Goal: Information Seeking & Learning: Learn about a topic

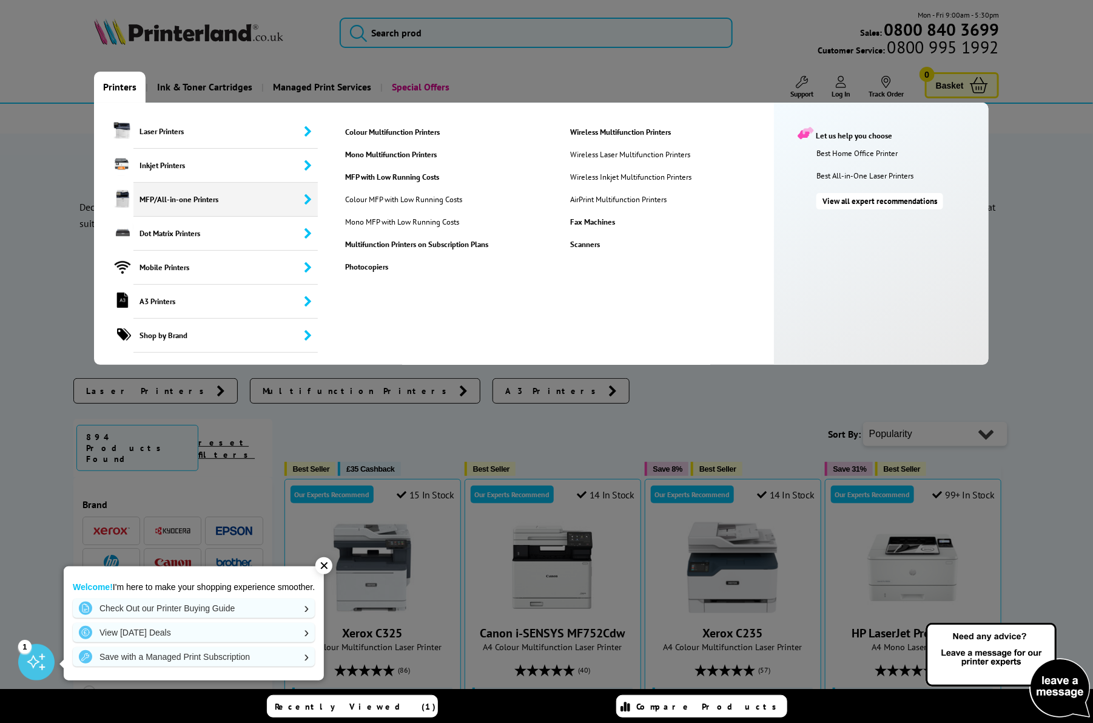
click at [212, 200] on span "MFP/All-in-one Printers" at bounding box center [225, 200] width 184 height 34
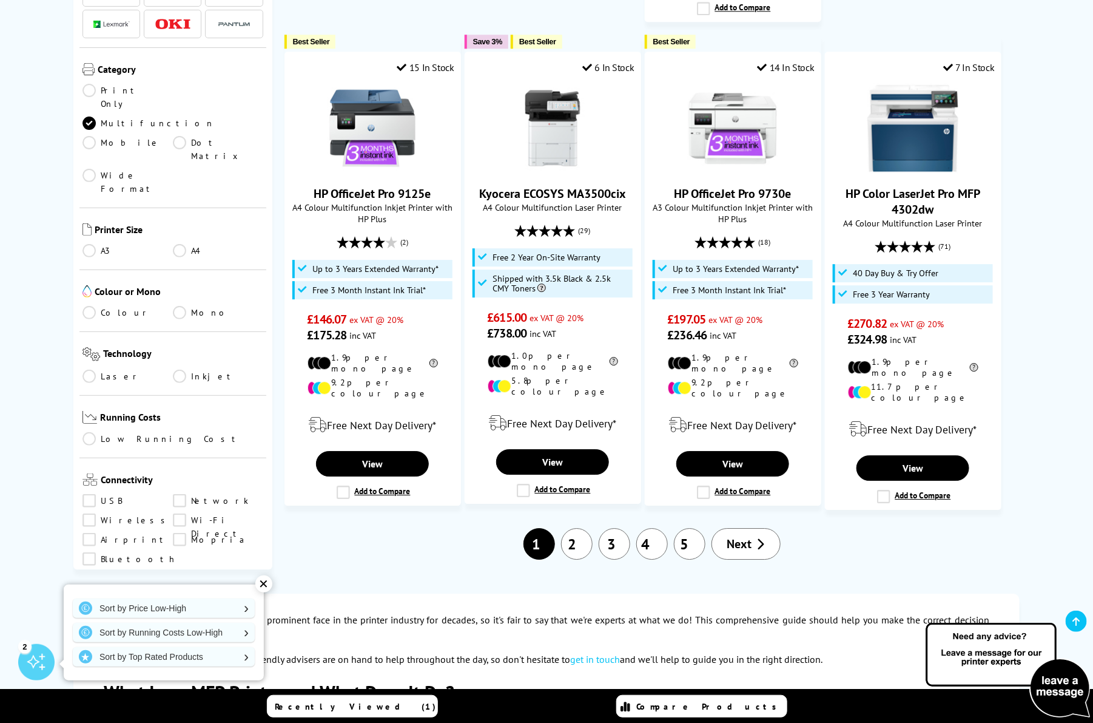
scroll to position [1533, 0]
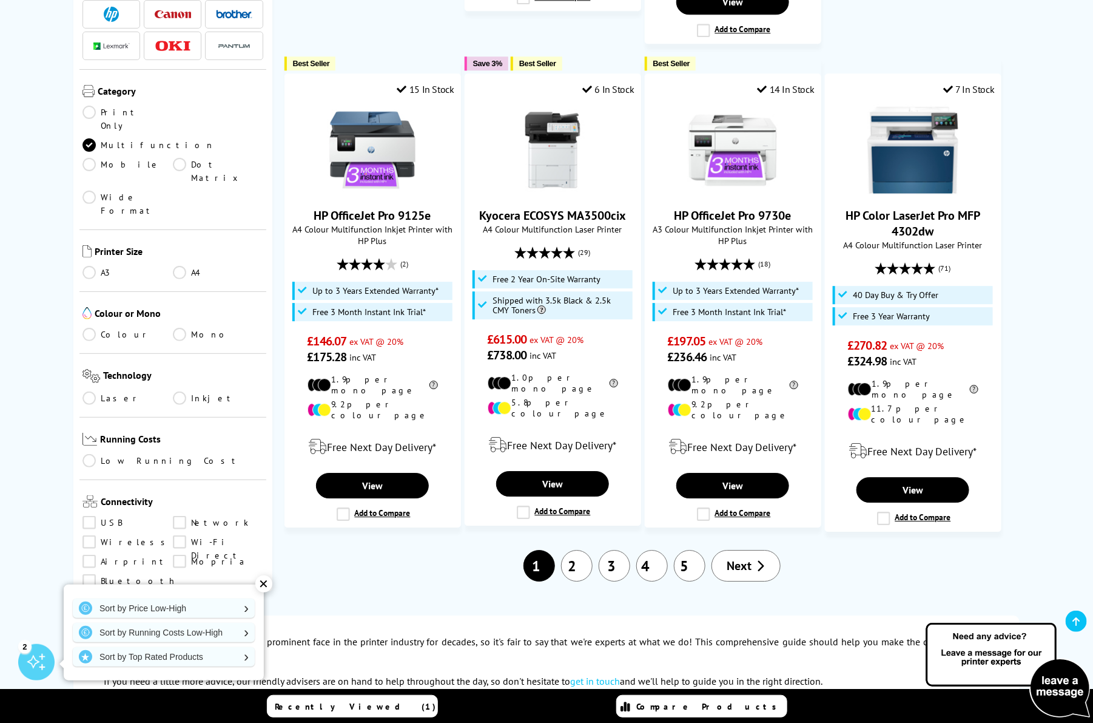
click at [695, 550] on link "5" at bounding box center [690, 566] width 32 height 32
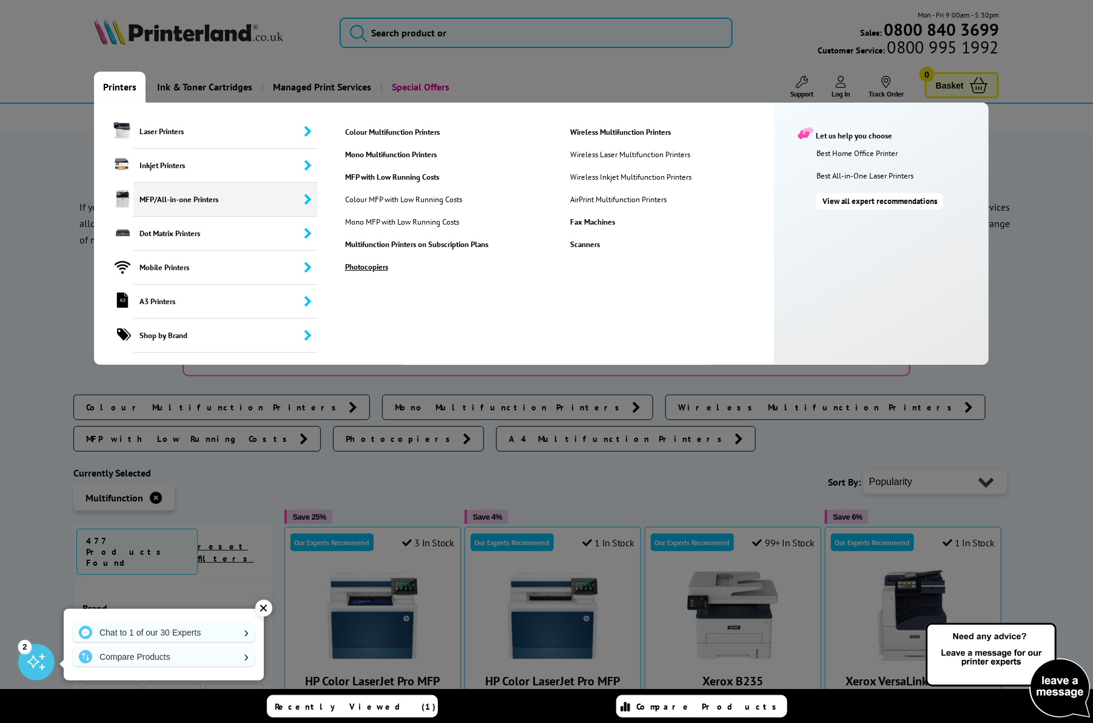
click at [377, 268] on link "Photocopiers" at bounding box center [448, 267] width 224 height 10
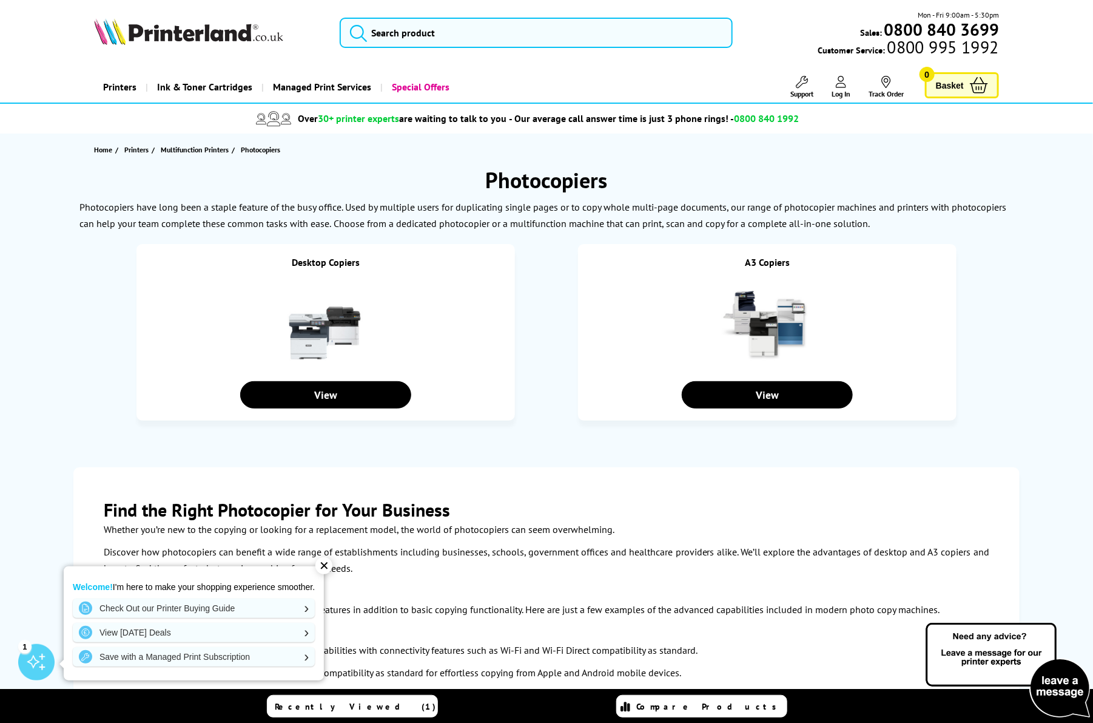
click at [755, 314] on img at bounding box center [767, 325] width 91 height 91
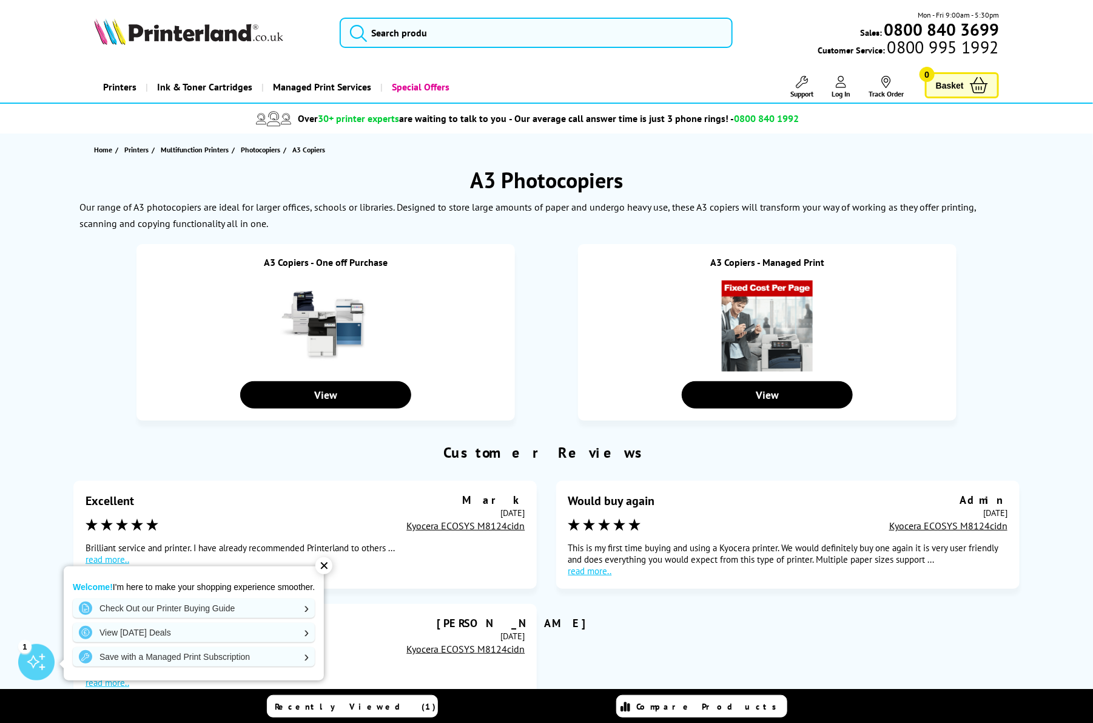
click at [368, 294] on img at bounding box center [325, 325] width 91 height 91
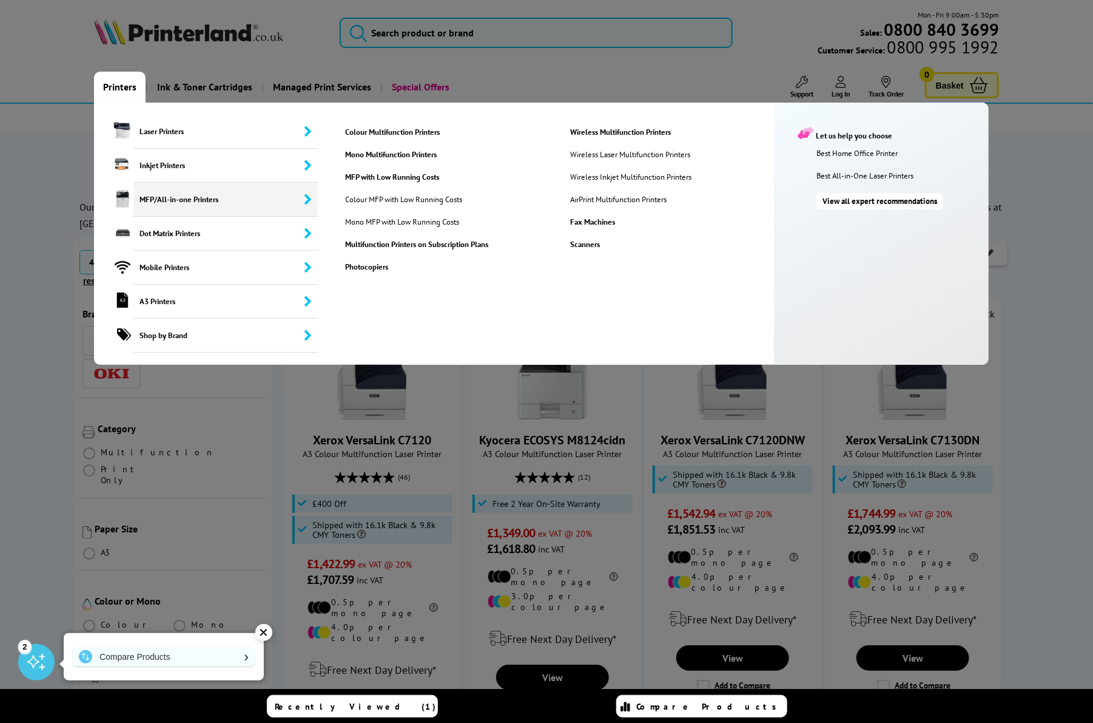
click at [240, 201] on span "MFP/All-in-one Printers" at bounding box center [225, 200] width 184 height 34
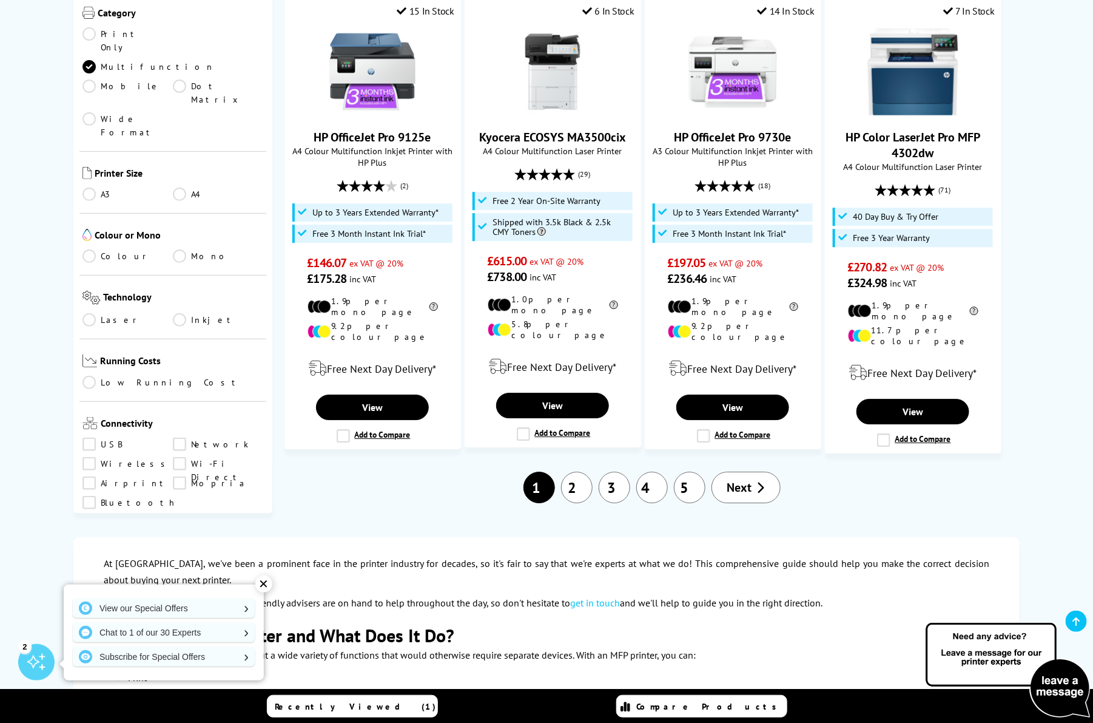
scroll to position [1610, 0]
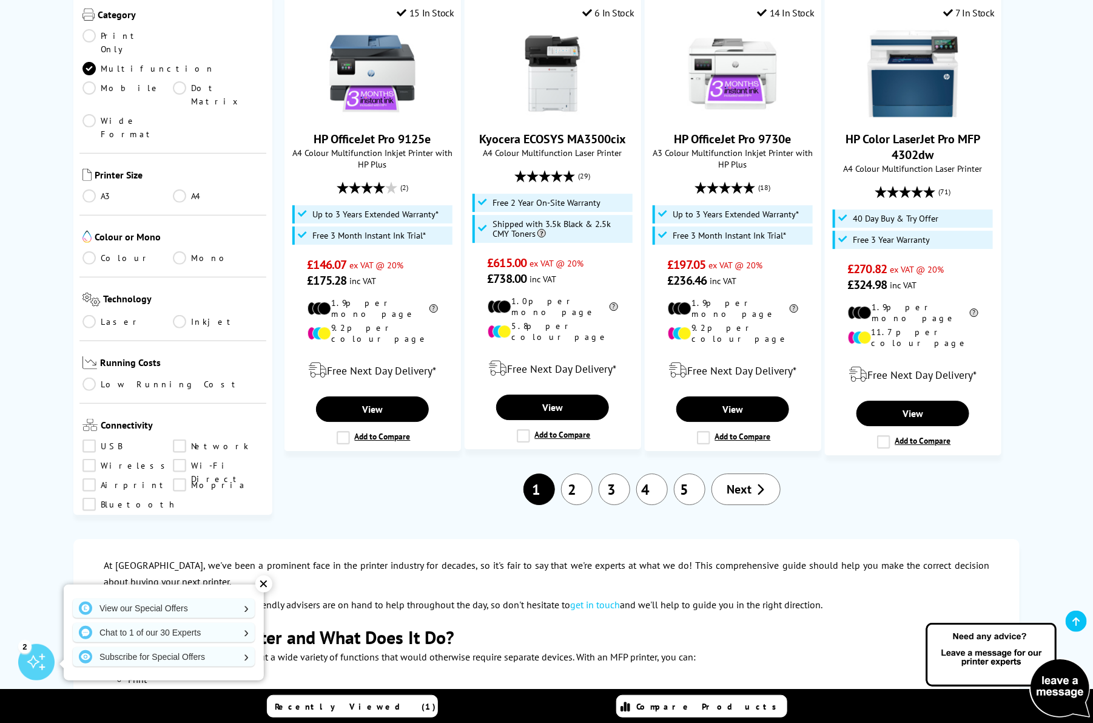
click at [581, 473] on link "2" at bounding box center [577, 489] width 32 height 32
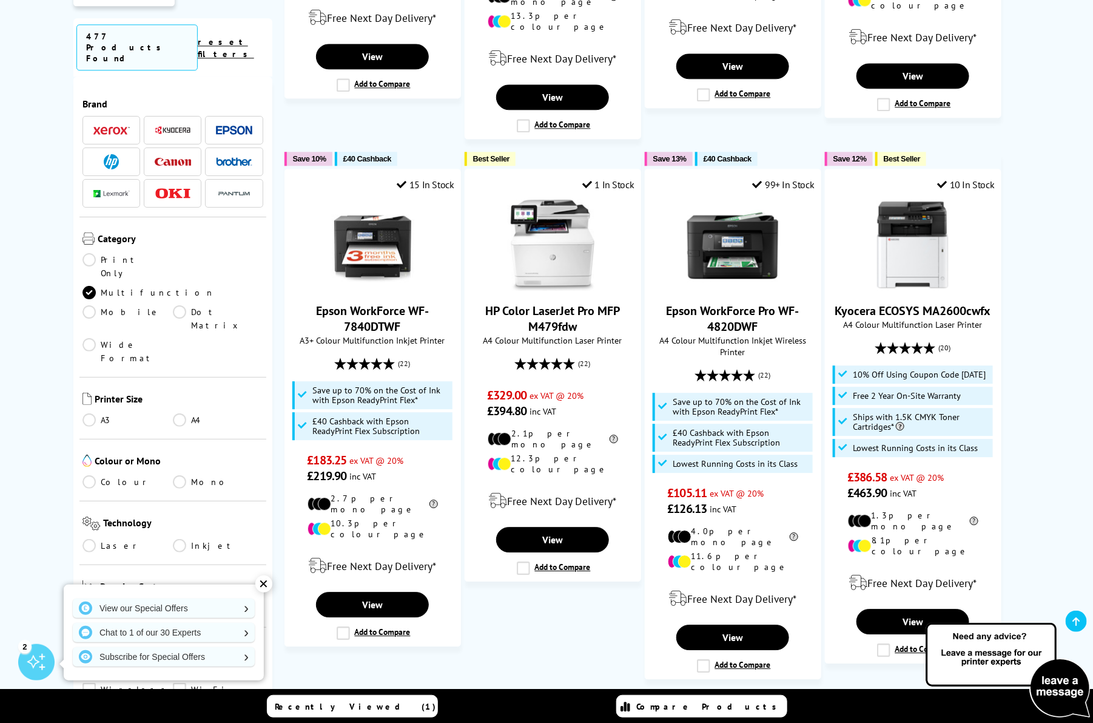
scroll to position [1397, 0]
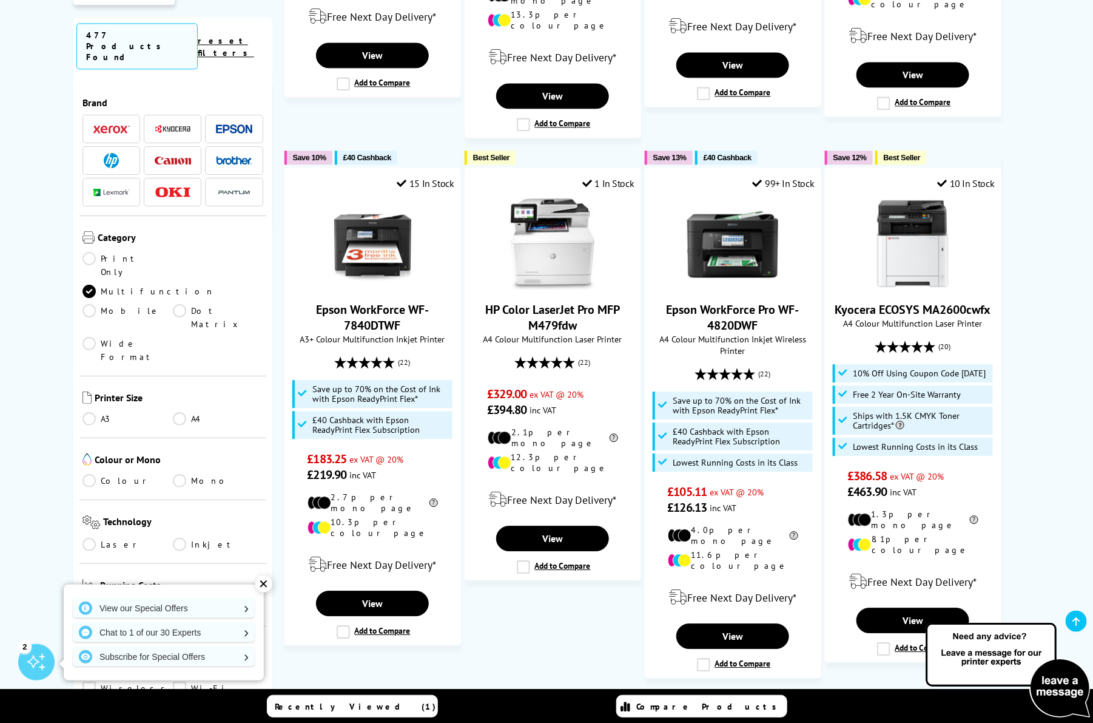
click at [655, 696] on link "3" at bounding box center [651, 712] width 32 height 32
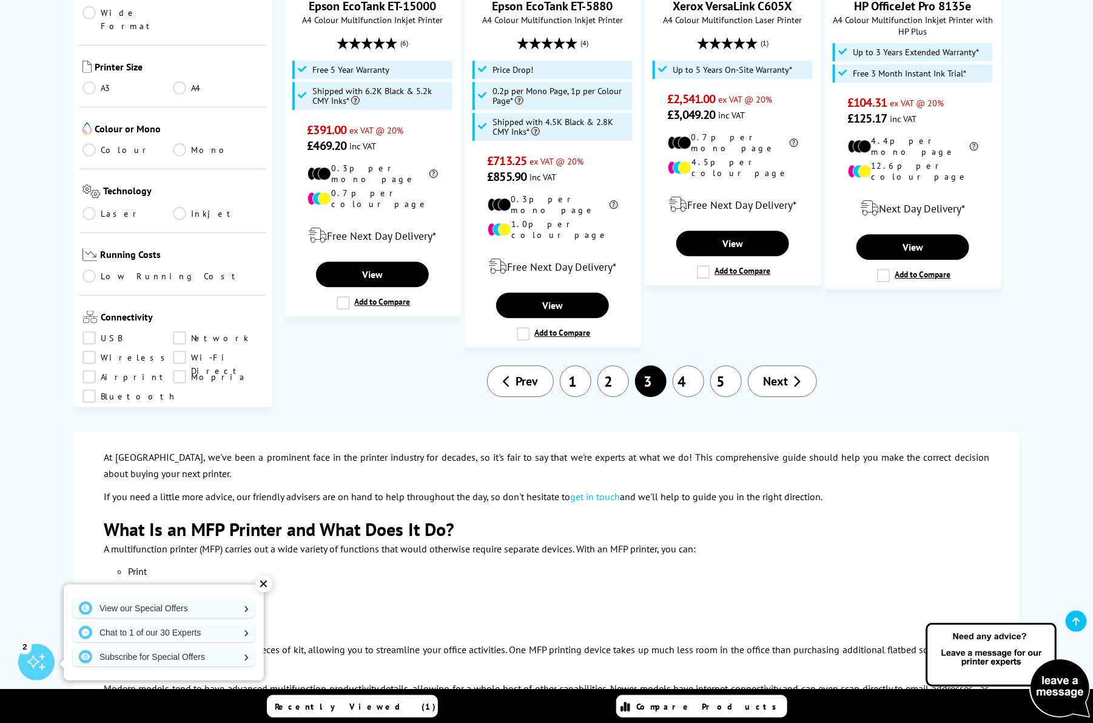
scroll to position [1812, 0]
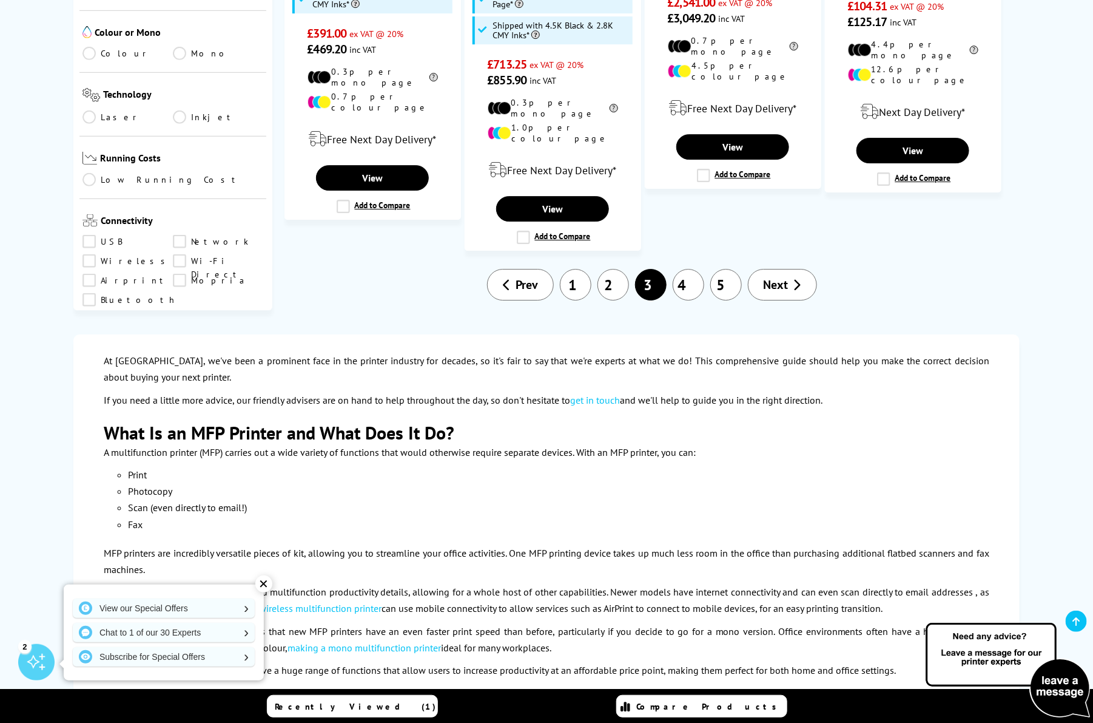
click at [701, 269] on li "4" at bounding box center [689, 285] width 38 height 32
click at [700, 269] on link "4" at bounding box center [689, 285] width 32 height 32
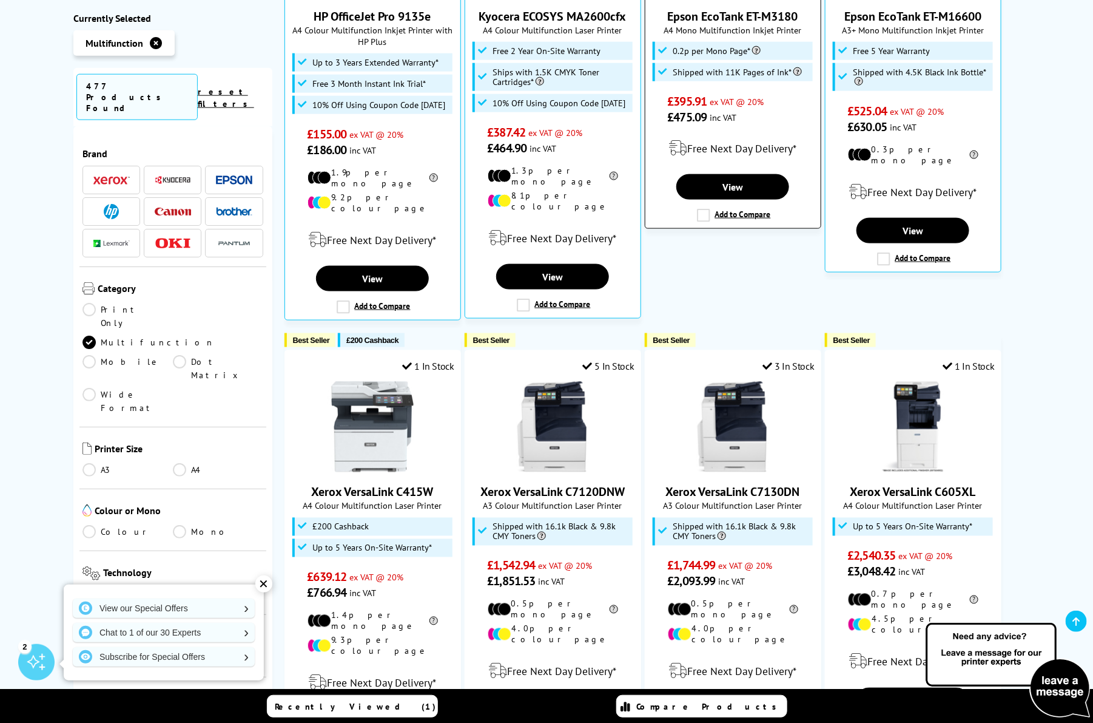
scroll to position [671, 0]
